Goal: Transaction & Acquisition: Subscribe to service/newsletter

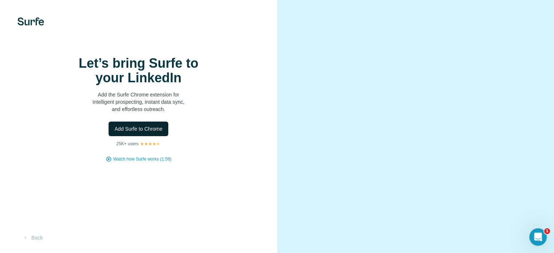
click at [147, 133] on span "Add Surfe to Chrome" at bounding box center [138, 128] width 48 height 7
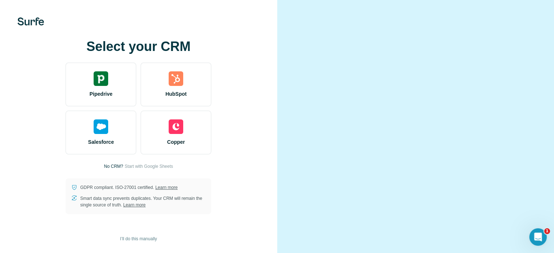
click at [243, 16] on div "Select your CRM Pipedrive HubSpot Salesforce Copper No CRM? Start with Google S…" at bounding box center [138, 126] width 277 height 253
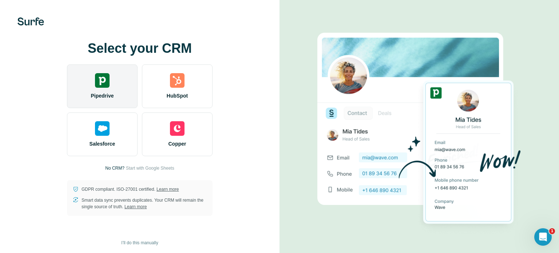
click at [103, 85] on img at bounding box center [102, 80] width 15 height 15
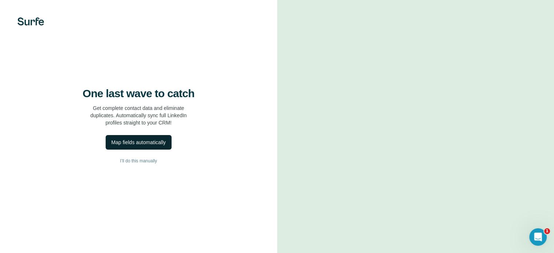
click at [155, 146] on div "Map fields automatically" at bounding box center [138, 142] width 54 height 7
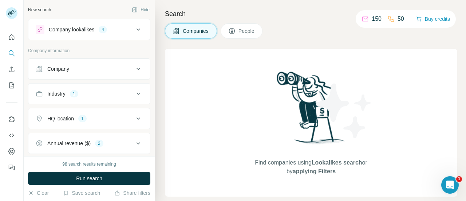
click at [105, 93] on div "Industry 1" at bounding box center [85, 93] width 98 height 7
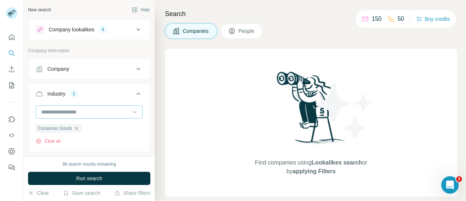
click at [90, 110] on input at bounding box center [85, 112] width 90 height 8
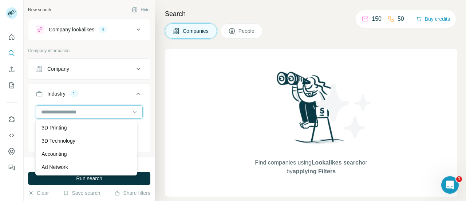
click at [90, 110] on input at bounding box center [85, 112] width 90 height 8
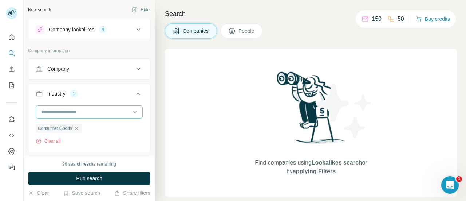
click at [80, 111] on input at bounding box center [85, 112] width 90 height 8
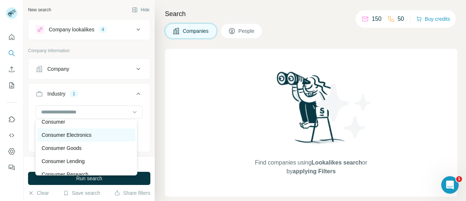
scroll to position [1493, 0]
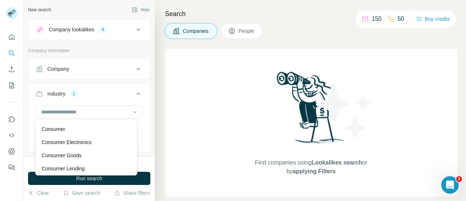
click at [146, 100] on div "New search Hide Company lookalikes 4 Company information Company Industry 1 Con…" at bounding box center [89, 78] width 131 height 156
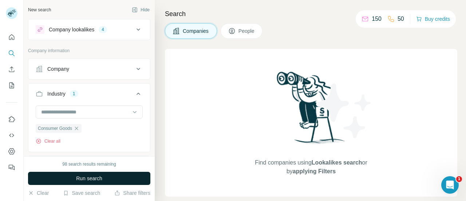
click at [70, 173] on button "Run search" at bounding box center [89, 178] width 122 height 13
click at [100, 177] on span "Run search" at bounding box center [89, 177] width 26 height 7
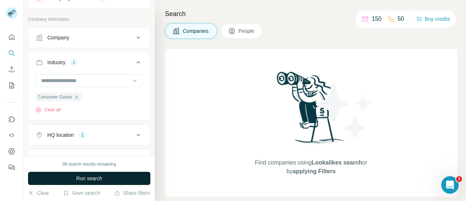
scroll to position [138, 0]
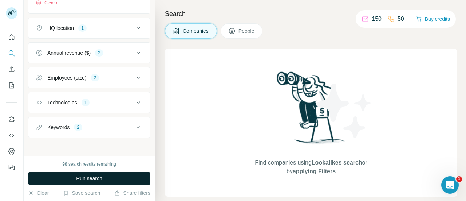
click at [114, 74] on div "Employees (size) 2" at bounding box center [85, 77] width 98 height 7
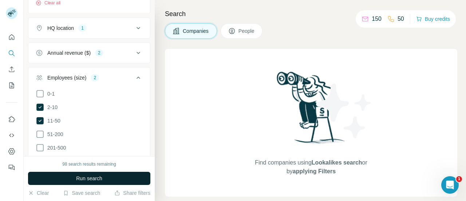
click at [119, 78] on div "Employees (size) 2" at bounding box center [85, 77] width 98 height 7
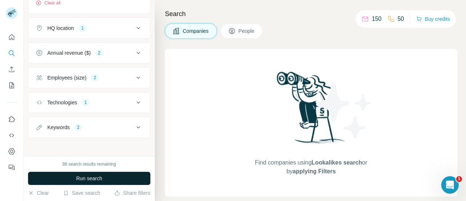
click at [118, 55] on button "Annual revenue ($) 2" at bounding box center [89, 52] width 122 height 17
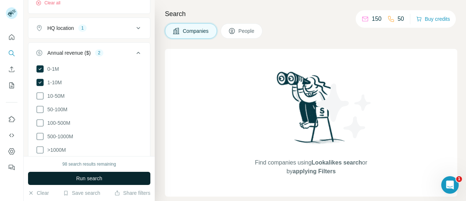
drag, startPoint x: 119, startPoint y: 53, endPoint x: 120, endPoint y: 47, distance: 5.9
click at [119, 52] on div "Annual revenue ($) 2" at bounding box center [85, 52] width 98 height 7
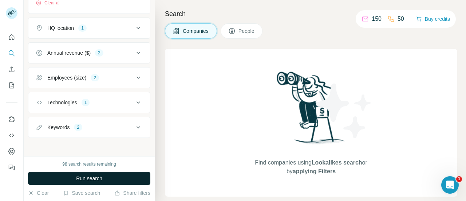
click at [119, 30] on div "HQ location 1" at bounding box center [85, 27] width 98 height 7
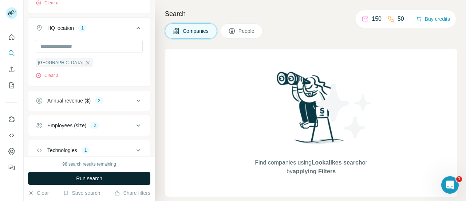
click at [119, 27] on div "HQ location 1" at bounding box center [85, 27] width 98 height 7
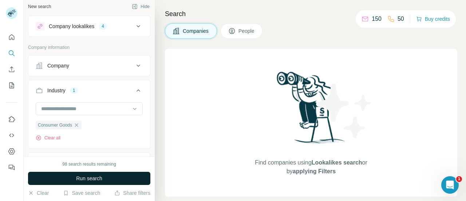
scroll to position [0, 0]
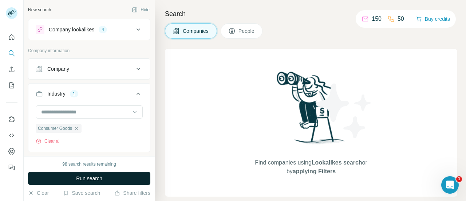
click at [98, 70] on div "Company" at bounding box center [85, 68] width 98 height 7
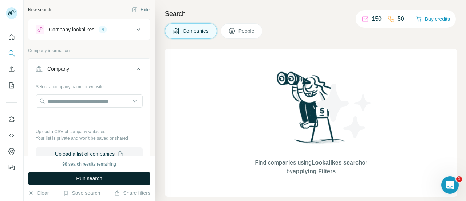
click at [97, 68] on div "Company" at bounding box center [85, 68] width 98 height 7
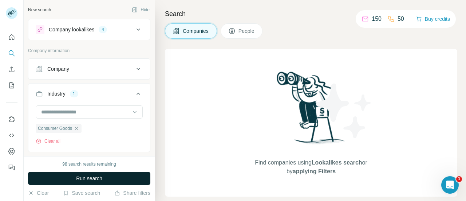
click at [104, 176] on button "Run search" at bounding box center [89, 178] width 122 height 13
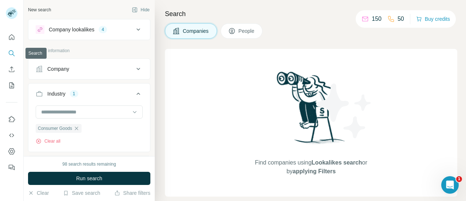
click at [11, 52] on icon "Search" at bounding box center [11, 53] width 7 height 7
click at [428, 18] on button "Buy credits" at bounding box center [433, 19] width 34 height 10
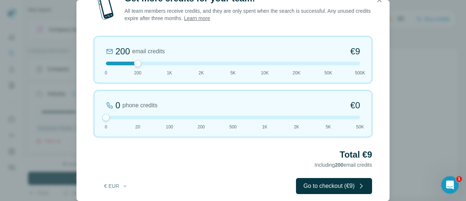
drag, startPoint x: 139, startPoint y: 118, endPoint x: 104, endPoint y: 114, distance: 35.2
click at [104, 114] on div at bounding box center [105, 117] width 7 height 7
drag, startPoint x: 138, startPoint y: 64, endPoint x: 132, endPoint y: 67, distance: 7.5
click at [132, 67] on div "200 email credits €9 0 200 1K 2K 5K 10K 20K 50K 500K" at bounding box center [233, 59] width 278 height 47
click at [104, 182] on button "€ EUR" at bounding box center [116, 185] width 34 height 13
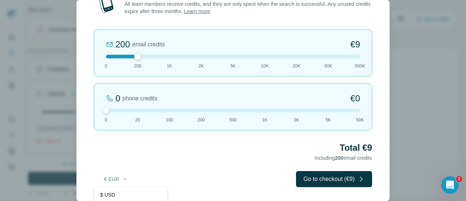
click at [163, 157] on div "Total €9 Including 200 email credits" at bounding box center [233, 152] width 278 height 20
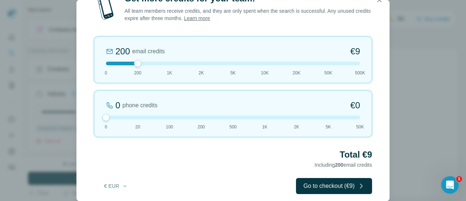
click at [378, 0] on icon "button" at bounding box center [379, -1] width 7 height 7
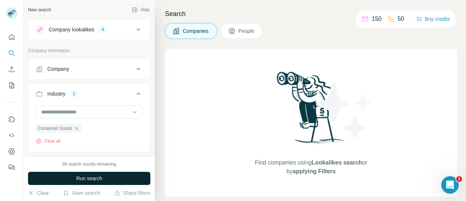
click at [90, 180] on span "Run search" at bounding box center [89, 177] width 26 height 7
click at [86, 193] on button "Save search" at bounding box center [81, 192] width 37 height 7
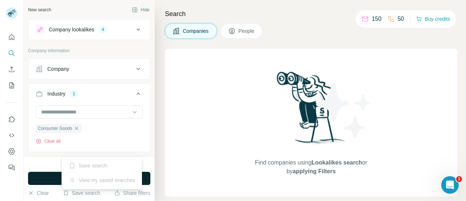
click at [93, 165] on div "Save search" at bounding box center [101, 165] width 77 height 15
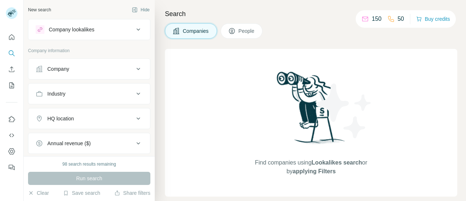
click at [259, 32] on button "People" at bounding box center [242, 30] width 42 height 15
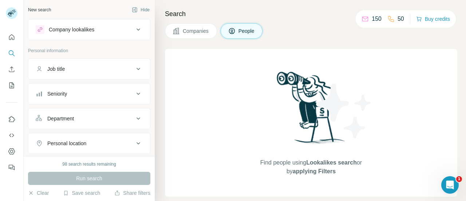
click at [81, 31] on div "Company lookalikes" at bounding box center [72, 29] width 46 height 7
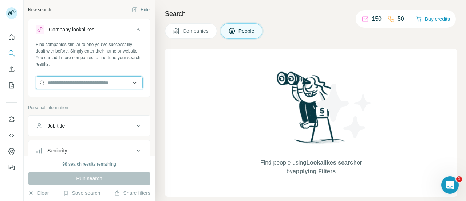
click at [78, 79] on input "text" at bounding box center [89, 82] width 107 height 13
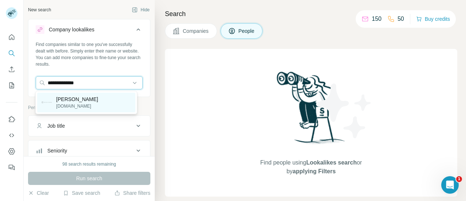
type input "**********"
click at [97, 100] on div "Keto Hana [DOMAIN_NAME]" at bounding box center [86, 103] width 98 height 20
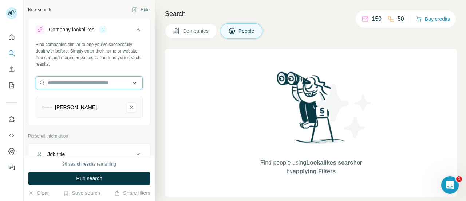
click at [95, 83] on input "text" at bounding box center [89, 82] width 107 height 13
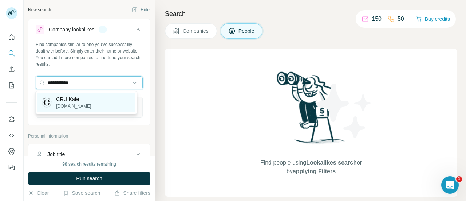
type input "**********"
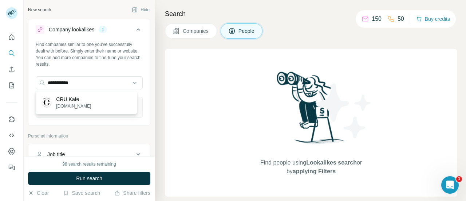
click at [89, 103] on div "CRU Kafe [DOMAIN_NAME]" at bounding box center [86, 103] width 98 height 20
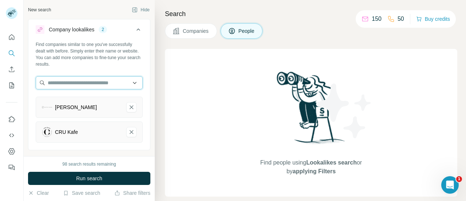
click at [101, 81] on input "text" at bounding box center [89, 82] width 107 height 13
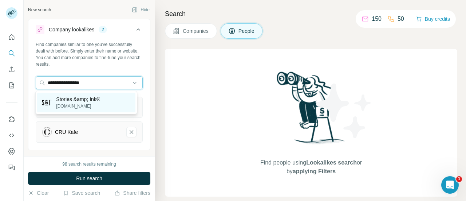
type input "**********"
click at [95, 100] on p "Stories &amp; Ink®" at bounding box center [78, 98] width 44 height 7
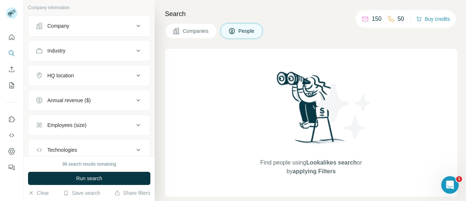
scroll to position [255, 0]
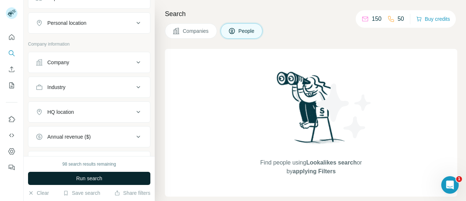
click at [118, 177] on button "Run search" at bounding box center [89, 178] width 122 height 13
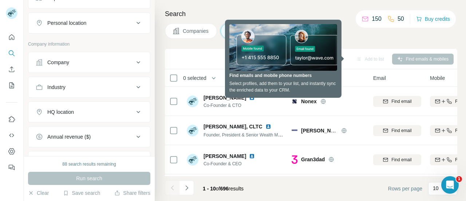
click at [258, 11] on h4 "Search" at bounding box center [311, 14] width 292 height 10
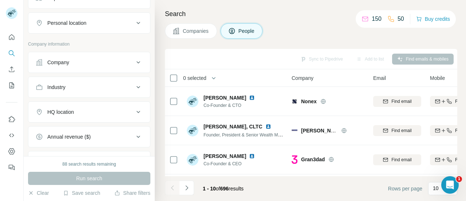
click at [89, 110] on div "HQ location" at bounding box center [85, 111] width 98 height 7
click at [79, 129] on input "text" at bounding box center [89, 129] width 107 height 13
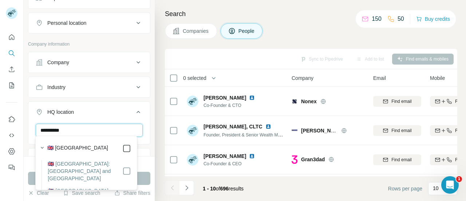
type input "**********"
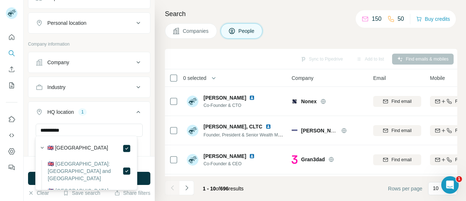
click at [151, 162] on div "88 search results remaining Run search Clear Save search Share filters" at bounding box center [89, 178] width 131 height 45
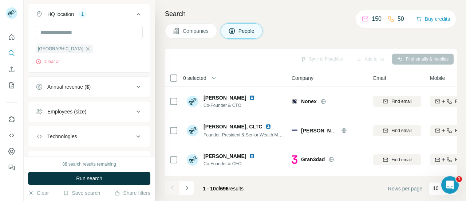
scroll to position [364, 0]
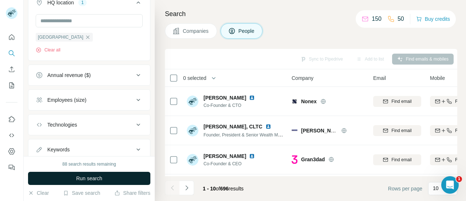
click at [99, 177] on span "Run search" at bounding box center [89, 177] width 26 height 7
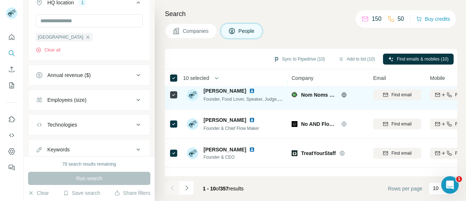
scroll to position [0, 0]
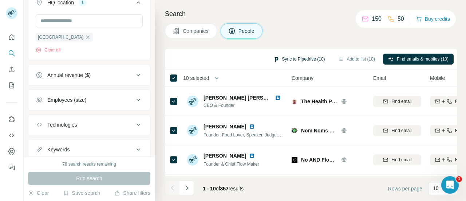
click at [292, 59] on button "Sync to Pipedrive (10)" at bounding box center [299, 59] width 62 height 11
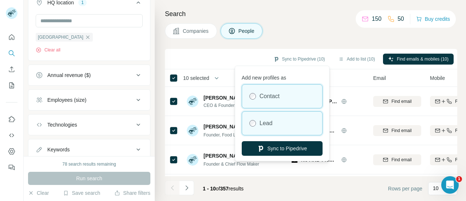
click at [272, 127] on div "Lead" at bounding box center [282, 122] width 80 height 23
click at [276, 97] on label "Contact" at bounding box center [270, 96] width 20 height 9
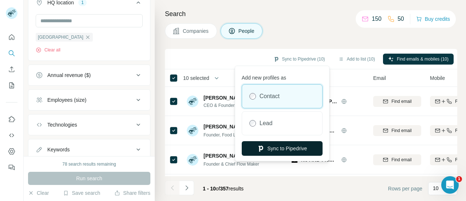
click at [299, 147] on button "Sync to Pipedrive" at bounding box center [282, 148] width 81 height 15
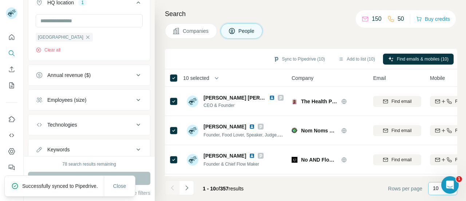
click at [430, 188] on div "10" at bounding box center [442, 188] width 29 height 13
click at [438, 131] on p "60" at bounding box center [438, 132] width 6 height 7
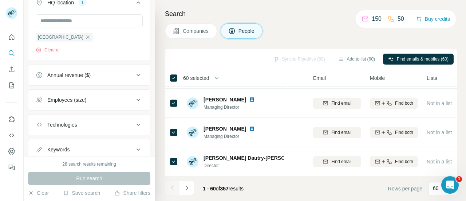
scroll to position [1662, 0]
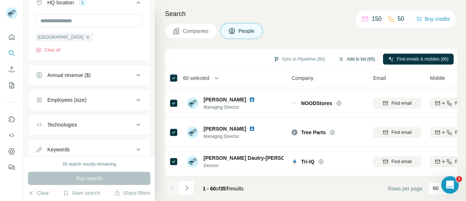
click at [350, 57] on button "Add to list (60)" at bounding box center [356, 59] width 47 height 11
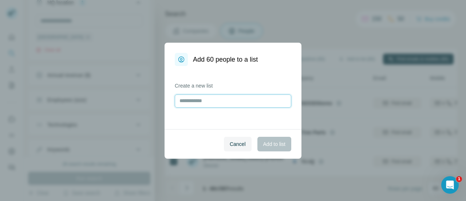
click at [243, 102] on input "text" at bounding box center [233, 100] width 117 height 13
click at [225, 103] on input "text" at bounding box center [233, 100] width 117 height 13
click at [242, 86] on label "Create a new list" at bounding box center [233, 85] width 117 height 7
click at [234, 103] on input "text" at bounding box center [233, 100] width 117 height 13
click at [216, 102] on input "text" at bounding box center [233, 100] width 117 height 13
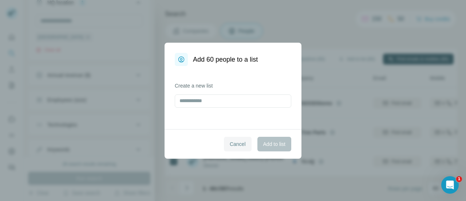
click at [234, 146] on span "Cancel" at bounding box center [238, 143] width 16 height 7
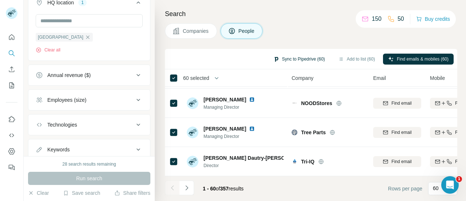
click at [299, 59] on button "Sync to Pipedrive (60)" at bounding box center [299, 59] width 62 height 11
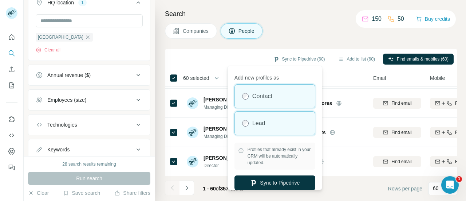
click at [281, 128] on div "Lead" at bounding box center [275, 122] width 80 height 23
click at [287, 102] on div "Contact" at bounding box center [275, 96] width 80 height 23
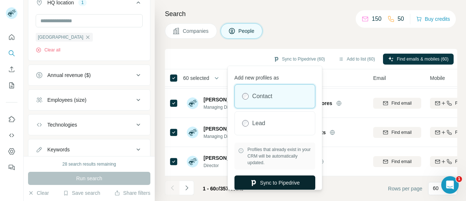
click at [286, 181] on button "Sync to Pipedrive" at bounding box center [275, 182] width 81 height 15
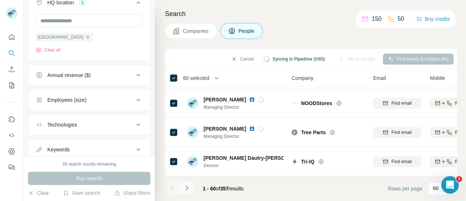
click at [186, 187] on icon "Navigate to next page" at bounding box center [186, 187] width 7 height 7
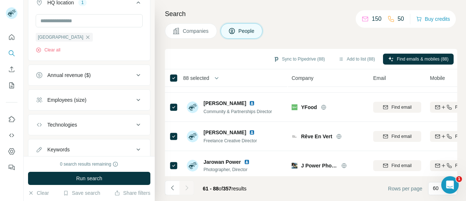
scroll to position [0, 0]
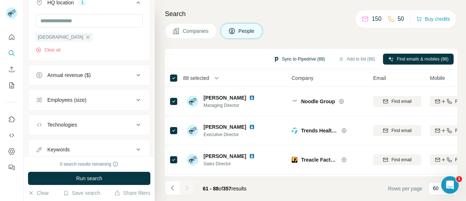
click at [282, 59] on button "Sync to Pipedrive (88)" at bounding box center [299, 59] width 62 height 11
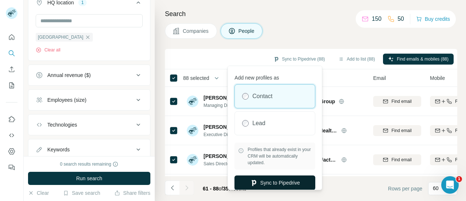
click at [282, 181] on button "Sync to Pipedrive" at bounding box center [275, 182] width 81 height 15
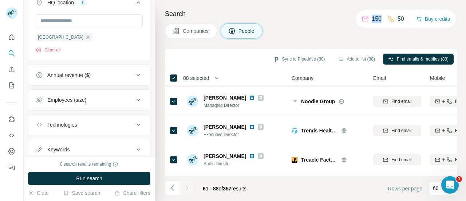
drag, startPoint x: 369, startPoint y: 17, endPoint x: 379, endPoint y: 19, distance: 10.3
click at [379, 19] on div "150 50" at bounding box center [383, 19] width 43 height 10
click at [372, 19] on p "150" at bounding box center [377, 19] width 10 height 9
drag, startPoint x: 369, startPoint y: 17, endPoint x: 378, endPoint y: 18, distance: 9.2
click at [378, 18] on p "150" at bounding box center [377, 19] width 10 height 9
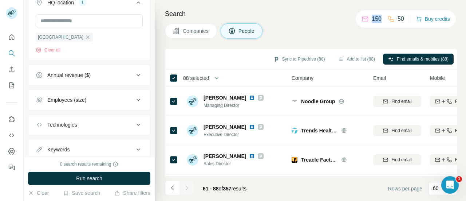
click at [378, 18] on p "150" at bounding box center [377, 19] width 10 height 9
drag, startPoint x: 396, startPoint y: 18, endPoint x: 402, endPoint y: 18, distance: 6.9
click at [402, 18] on div "150 50 Buy credits" at bounding box center [406, 18] width 100 height 17
click at [398, 18] on p "50" at bounding box center [401, 19] width 7 height 9
click at [171, 188] on icon "Navigate to previous page" at bounding box center [172, 187] width 7 height 7
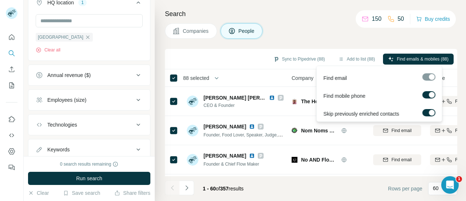
click at [420, 58] on span "Find emails & mobiles (88)" at bounding box center [423, 59] width 52 height 7
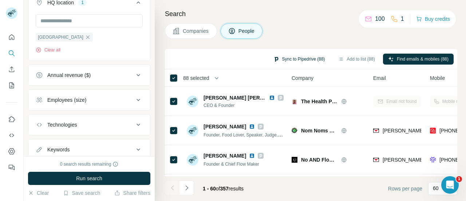
click at [298, 58] on button "Sync to Pipedrive (88)" at bounding box center [299, 59] width 62 height 11
click at [291, 28] on div "Companies People" at bounding box center [311, 30] width 292 height 15
click at [277, 56] on button "Sync to Pipedrive (88)" at bounding box center [299, 59] width 62 height 11
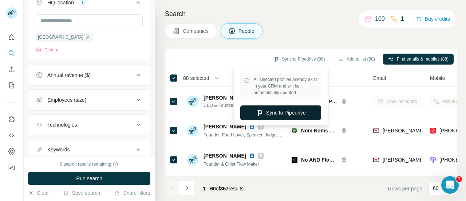
click at [280, 113] on button "Sync to Pipedrive" at bounding box center [280, 112] width 81 height 15
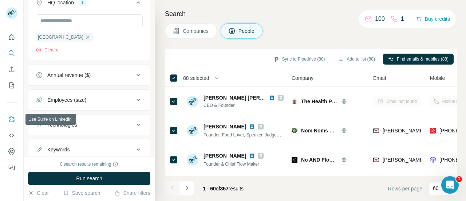
click at [9, 116] on icon "Use Surfe on LinkedIn" at bounding box center [11, 118] width 7 height 7
click at [9, 34] on icon "Quick start" at bounding box center [11, 37] width 7 height 7
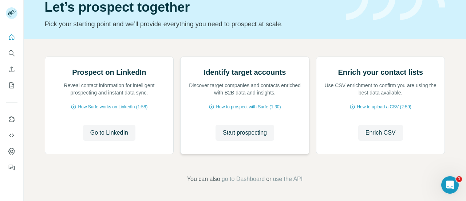
scroll to position [106, 0]
click at [239, 177] on span "go to Dashboard" at bounding box center [243, 178] width 43 height 9
